Goal: Task Accomplishment & Management: Manage account settings

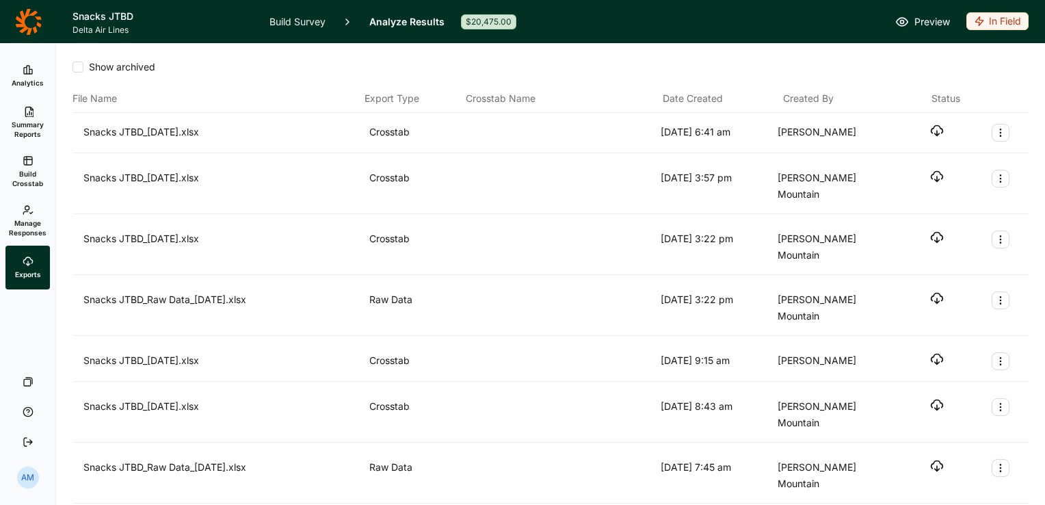
click at [42, 222] on span "Manage Responses" at bounding box center [28, 227] width 38 height 19
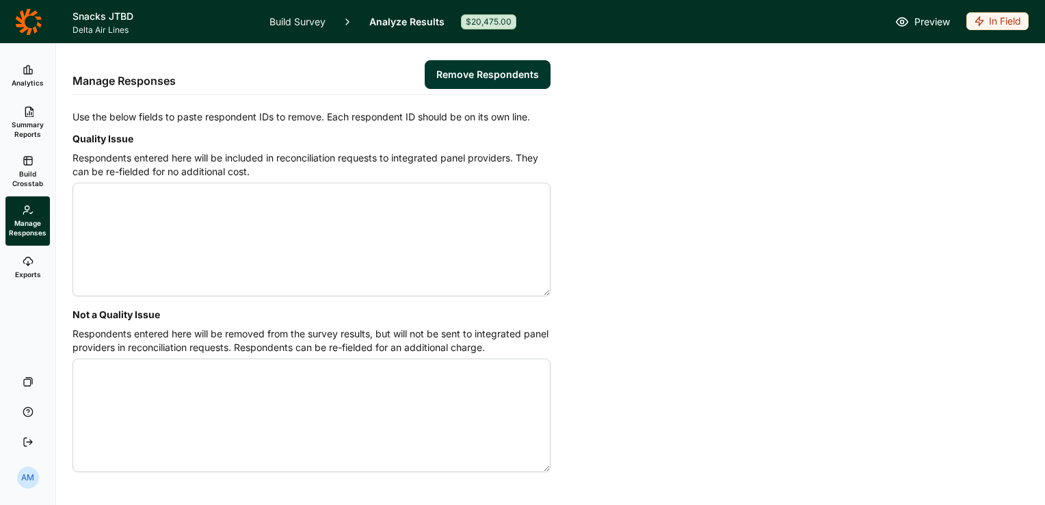
scroll to position [36, 0]
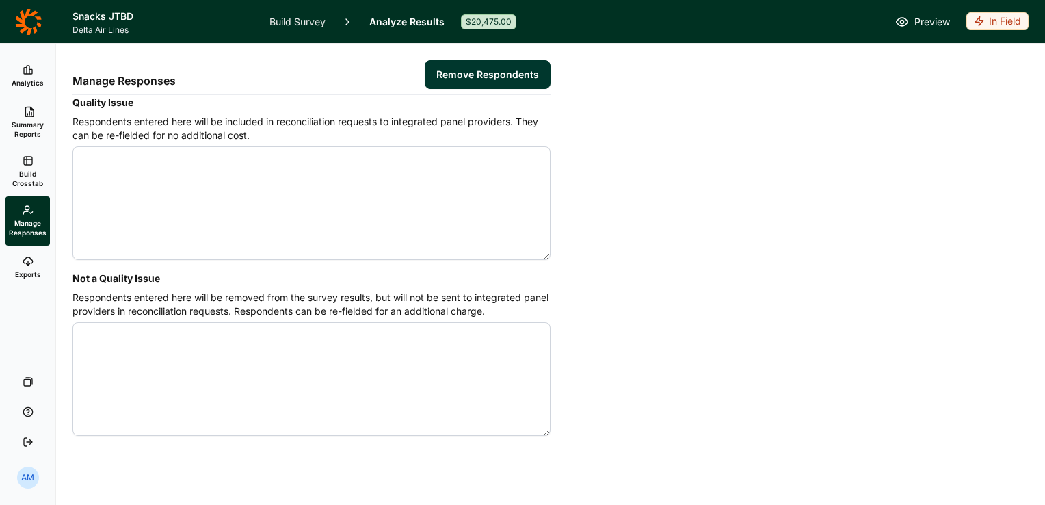
click at [240, 339] on textarea "Not a Quality Issue" at bounding box center [311, 379] width 478 height 114
paste textarea "4577940"
drag, startPoint x: 135, startPoint y: 337, endPoint x: 42, endPoint y: 347, distance: 92.8
click at [42, 347] on div "Analytics Summary Reports Build Crosstab Manage Responses Exports Your Surveys …" at bounding box center [522, 274] width 1045 height 461
click at [129, 338] on textarea "4577940" at bounding box center [311, 379] width 478 height 114
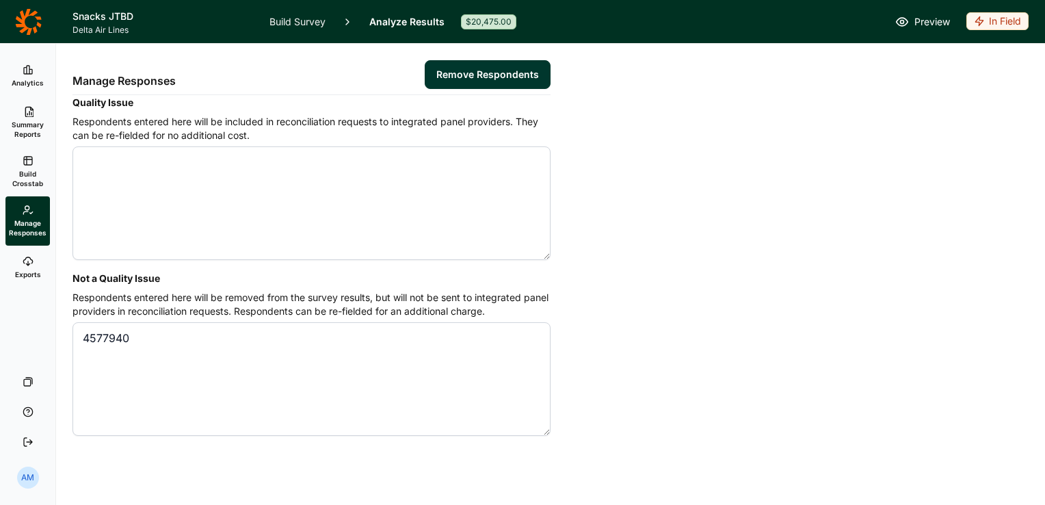
drag, startPoint x: 140, startPoint y: 335, endPoint x: 77, endPoint y: 332, distance: 63.0
click at [77, 332] on textarea "4577940" at bounding box center [311, 379] width 478 height 114
paste textarea "11 4577912"
type textarea "4577911 4577912"
click at [494, 68] on button "Remove Respondents" at bounding box center [488, 74] width 126 height 29
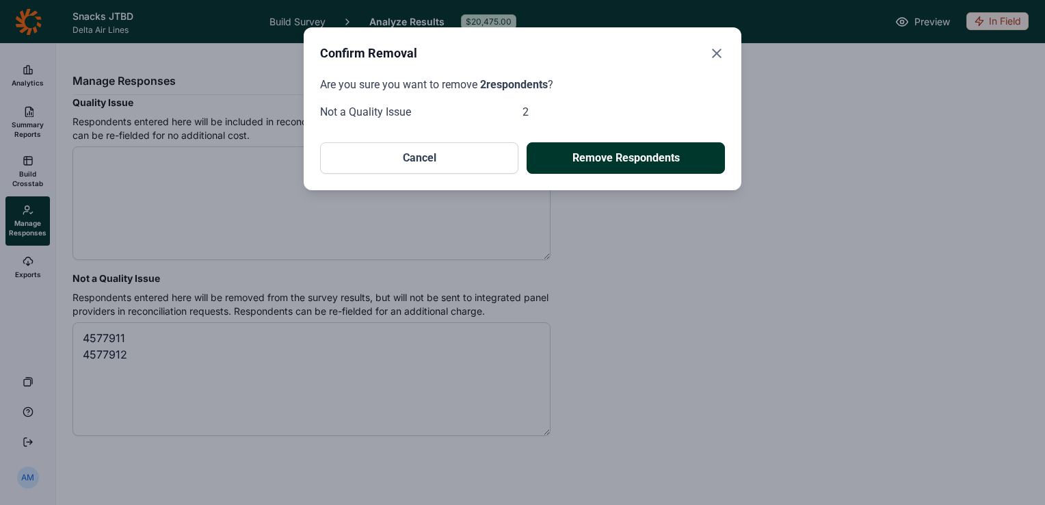
click at [601, 153] on button "Remove Respondents" at bounding box center [626, 157] width 198 height 31
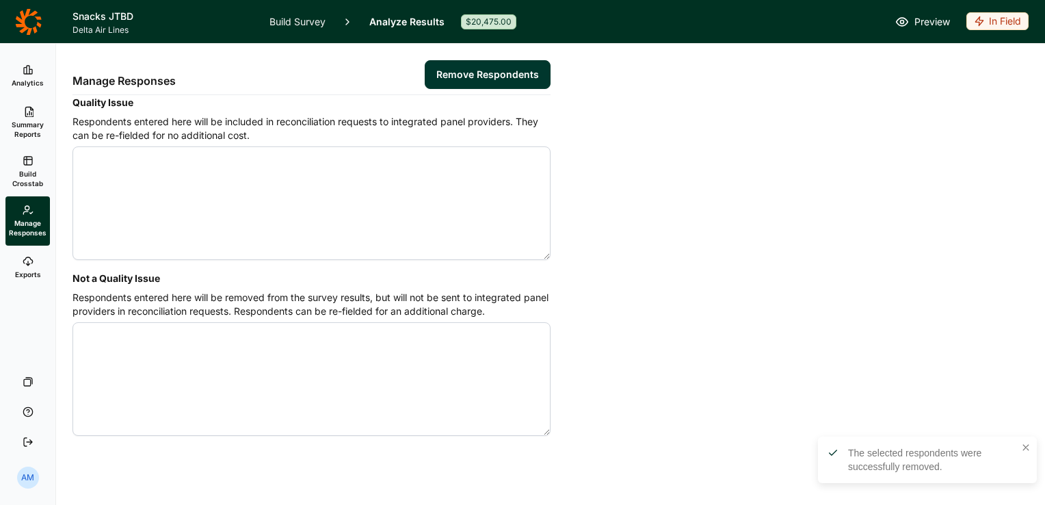
click at [21, 73] on link "Analytics" at bounding box center [27, 76] width 44 height 44
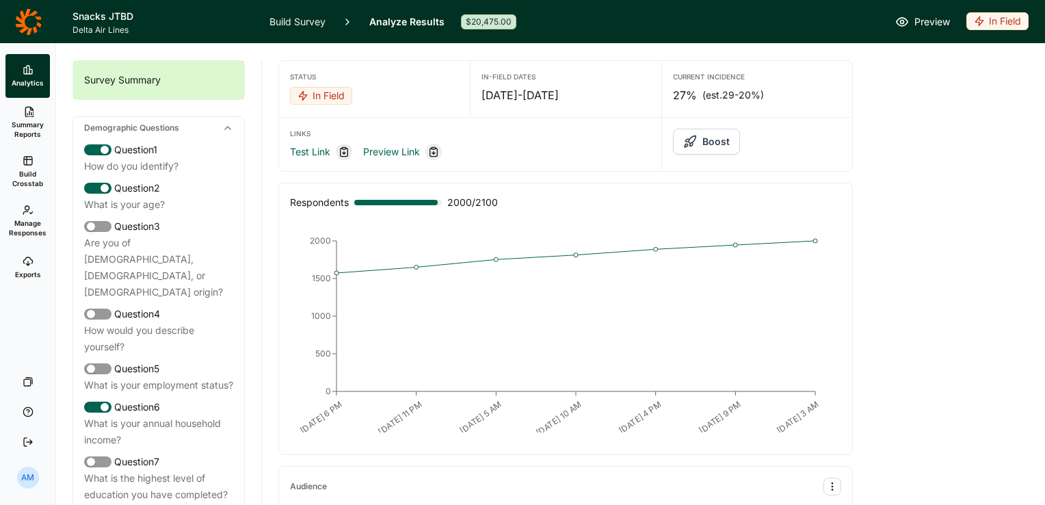
click at [317, 97] on div "In Field" at bounding box center [321, 96] width 62 height 18
click at [375, 91] on div "In Field" at bounding box center [374, 96] width 169 height 19
